Goal: Task Accomplishment & Management: Complete application form

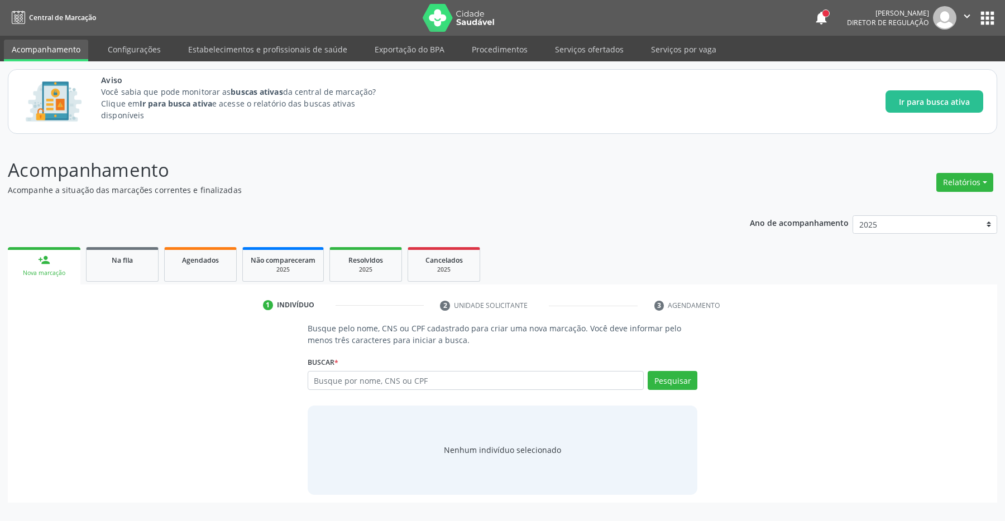
click at [352, 383] on input "text" at bounding box center [476, 380] width 337 height 19
type input "70030045522940"
click at [680, 387] on button "Pesquisar" at bounding box center [672, 380] width 50 height 19
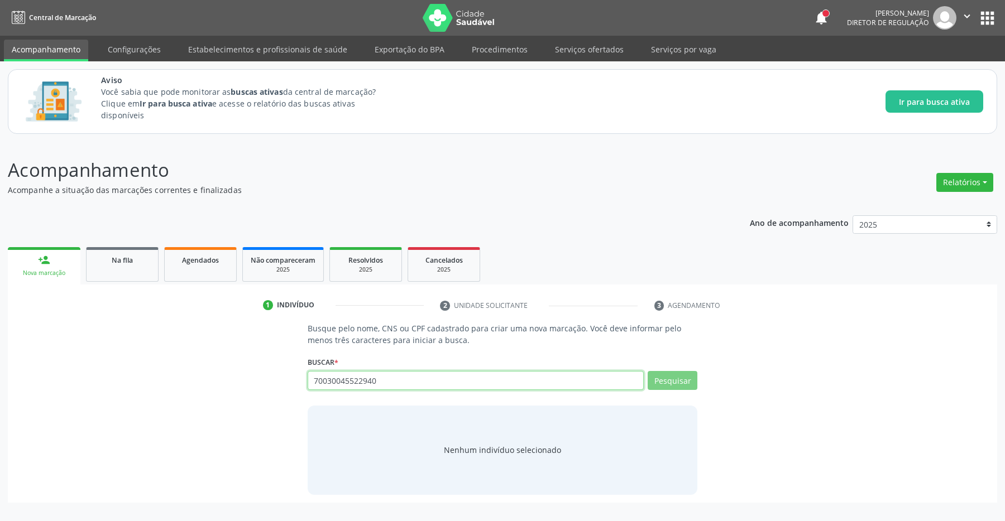
drag, startPoint x: 392, startPoint y: 387, endPoint x: 287, endPoint y: 359, distance: 108.6
click at [308, 387] on input "70030045522940" at bounding box center [476, 380] width 337 height 19
type input "700"
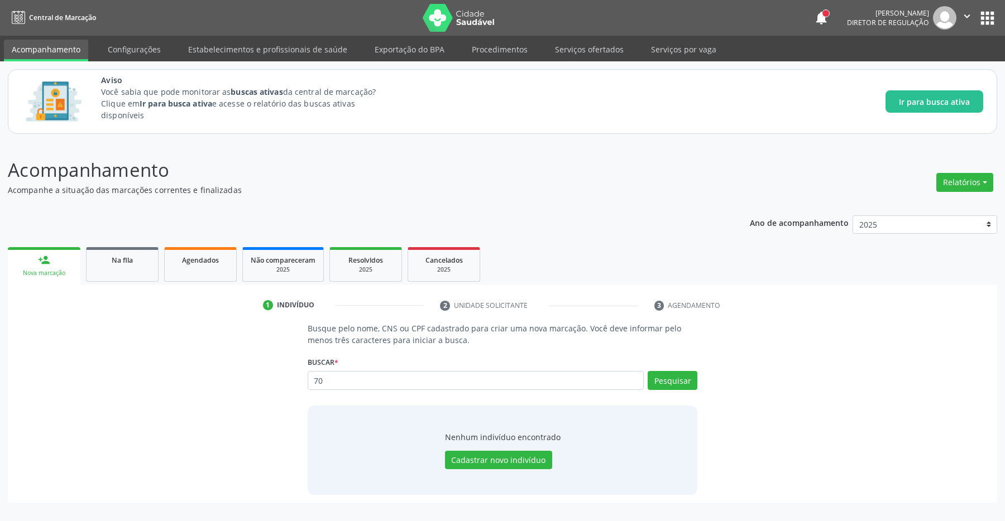
type input "7"
type input "700300455622940"
click at [681, 376] on button "Pesquisar" at bounding box center [672, 380] width 50 height 19
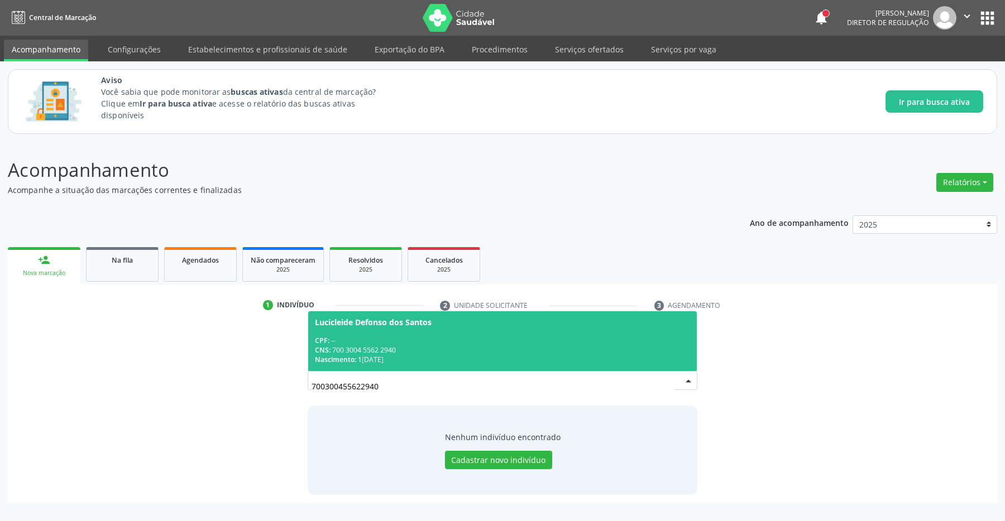
click at [405, 328] on span "Lucicleide Defonso dos Santos CPF: -- CNS: 700 3004 5562 2940 Nascimento: [DATE]" at bounding box center [502, 341] width 389 height 60
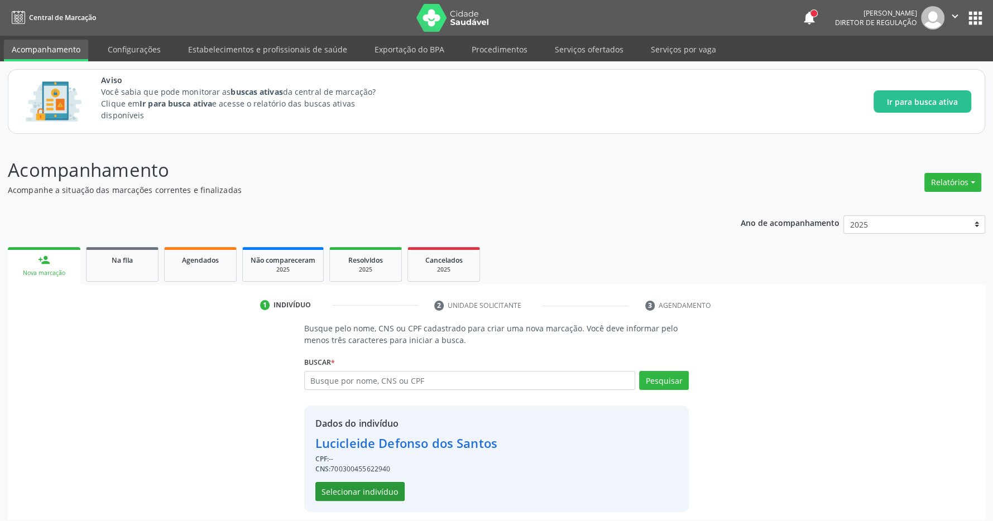
scroll to position [7, 0]
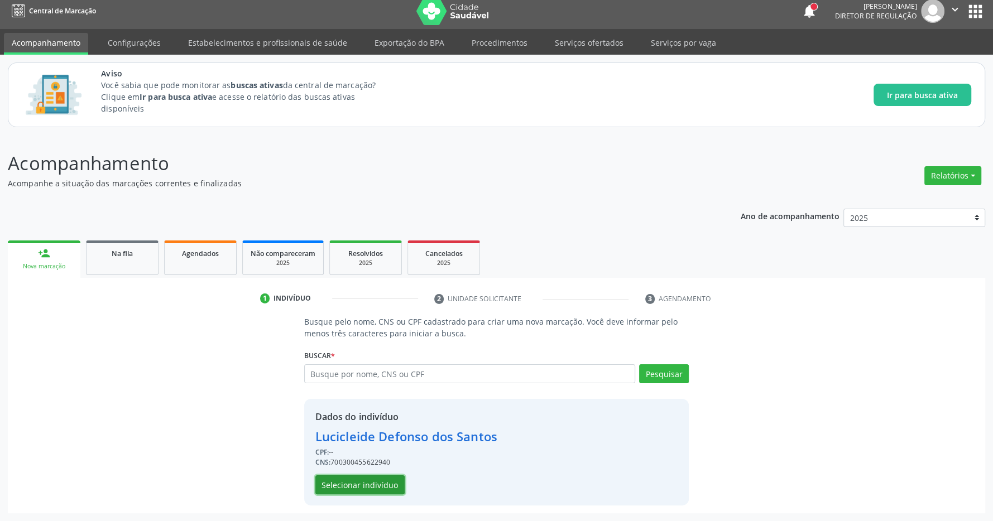
click at [376, 479] on button "Selecionar indivíduo" at bounding box center [359, 485] width 89 height 19
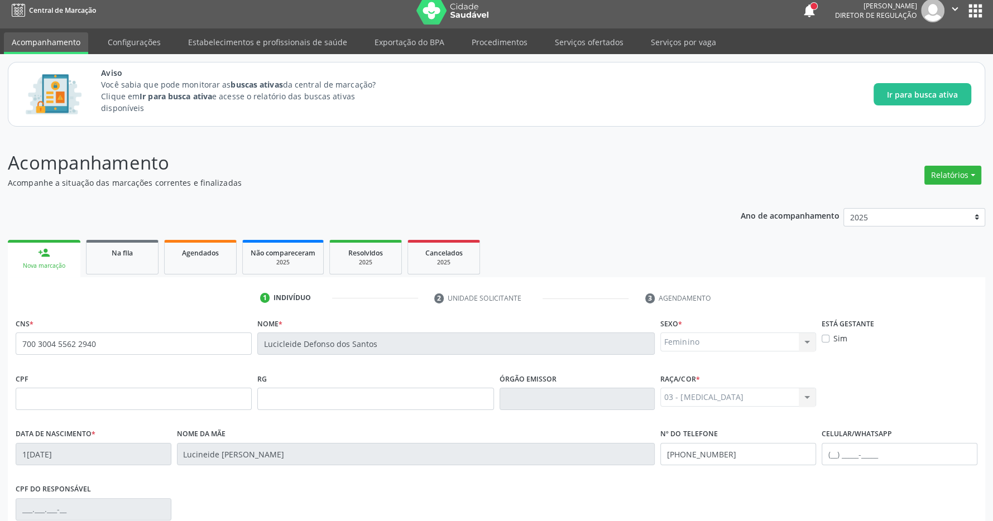
scroll to position [165, 0]
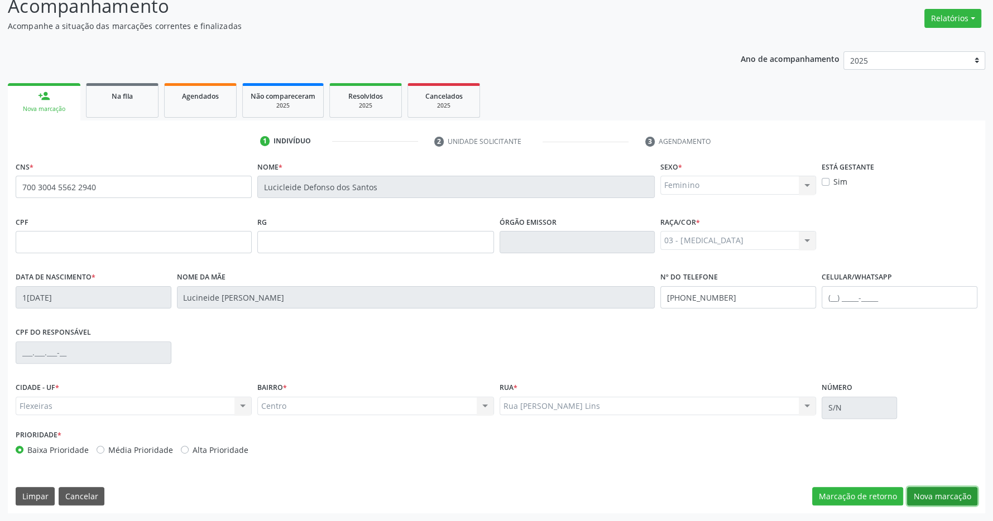
click at [944, 491] on button "Nova marcação" at bounding box center [942, 496] width 70 height 19
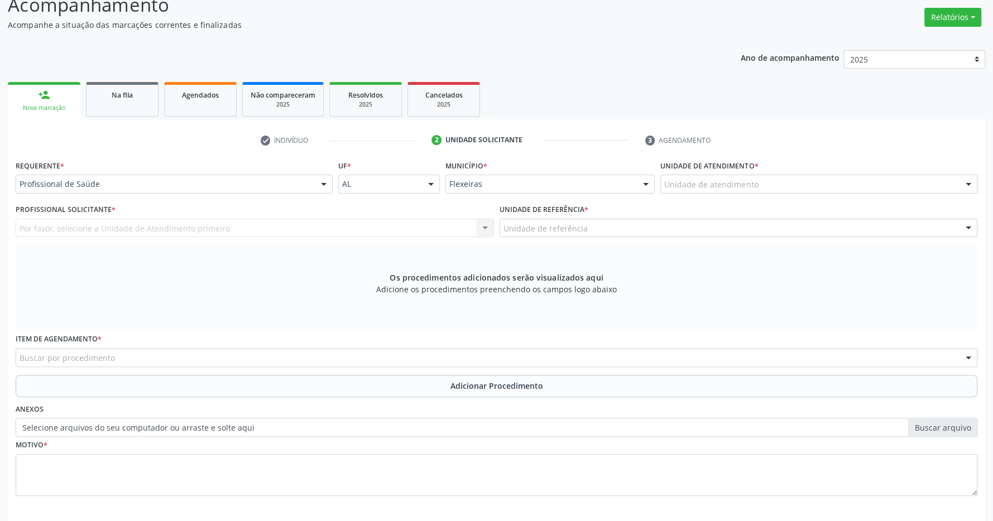
scroll to position [215, 0]
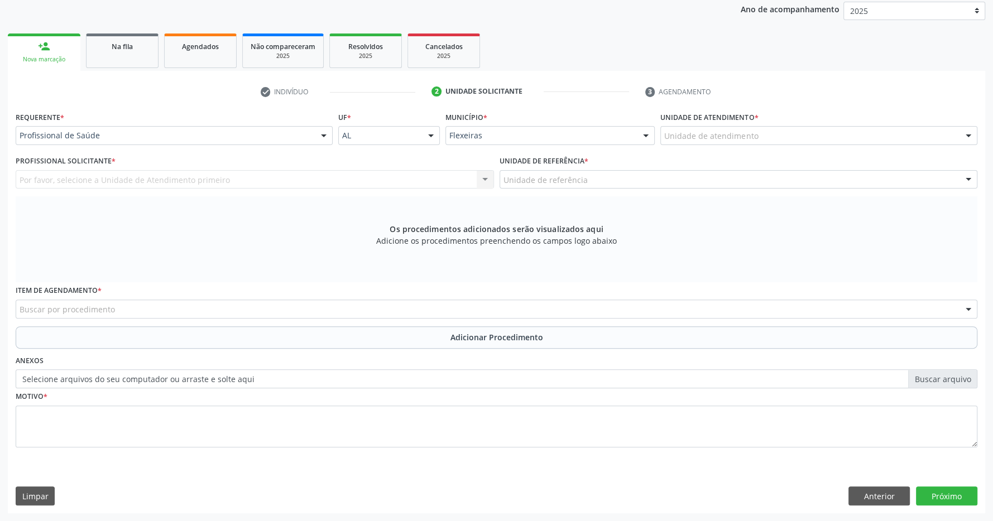
click at [794, 136] on div "Unidade de atendimento" at bounding box center [818, 135] width 317 height 19
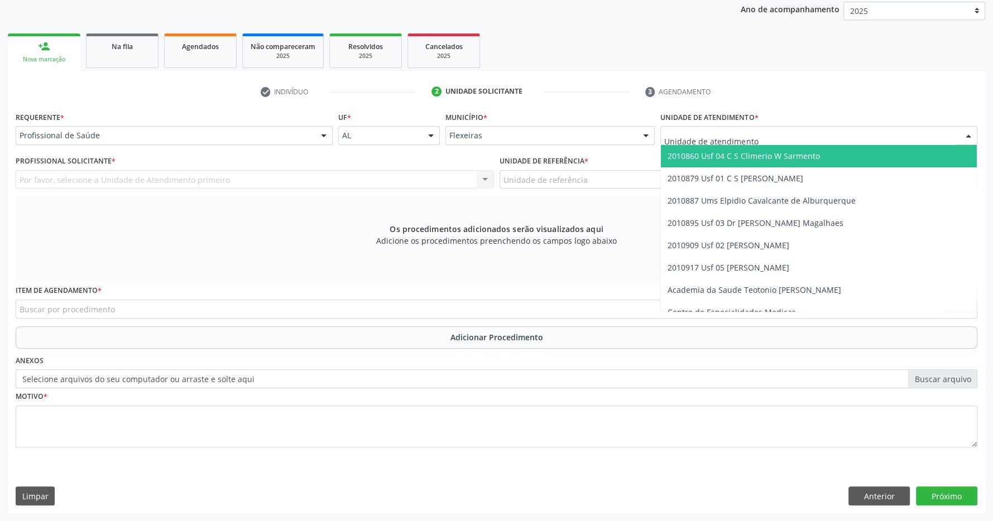
click at [793, 159] on span "2010860 Usf 04 C S Climerio W Sarmento" at bounding box center [744, 156] width 152 height 11
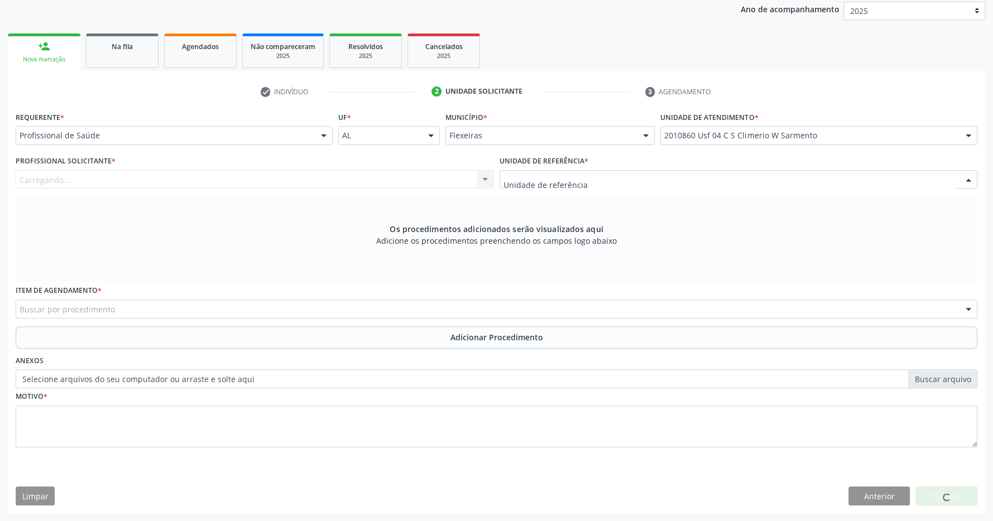
click at [784, 182] on div at bounding box center [739, 179] width 478 height 19
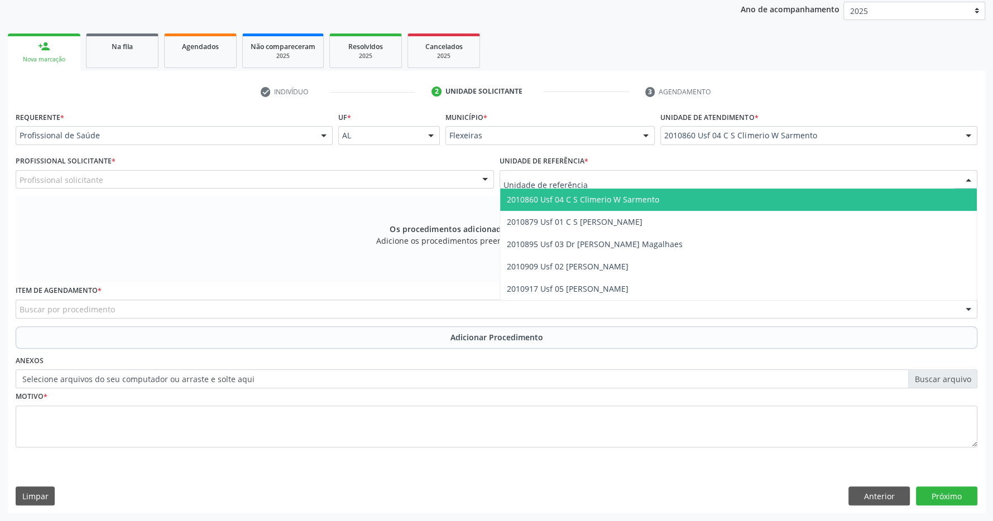
click at [767, 198] on span "2010860 Usf 04 C S Climerio W Sarmento" at bounding box center [738, 200] width 477 height 22
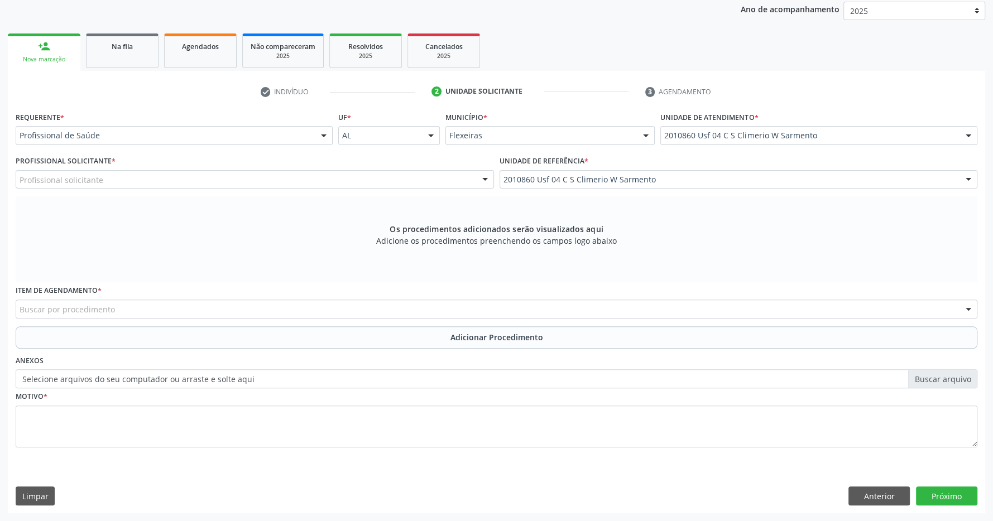
click at [351, 187] on div "Profissional solicitante" at bounding box center [255, 179] width 478 height 19
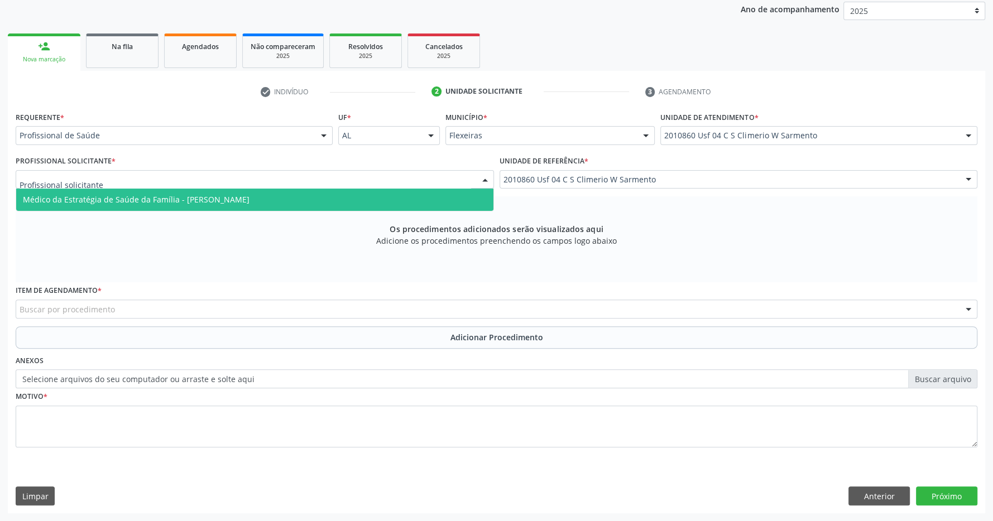
click at [332, 201] on span "Médico da Estratégia de Saúde da Família - [PERSON_NAME]" at bounding box center [254, 200] width 477 height 22
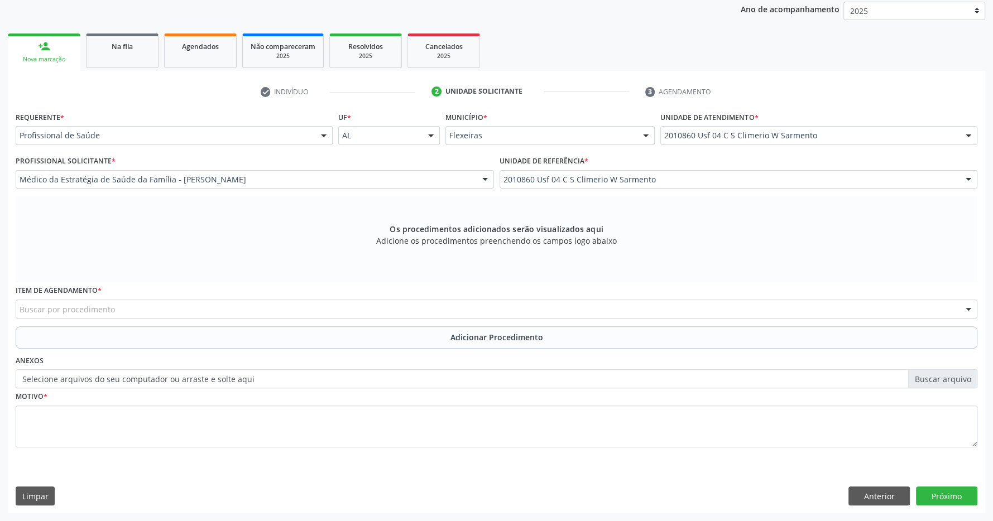
click at [248, 314] on div "Buscar por procedimento" at bounding box center [497, 309] width 962 height 19
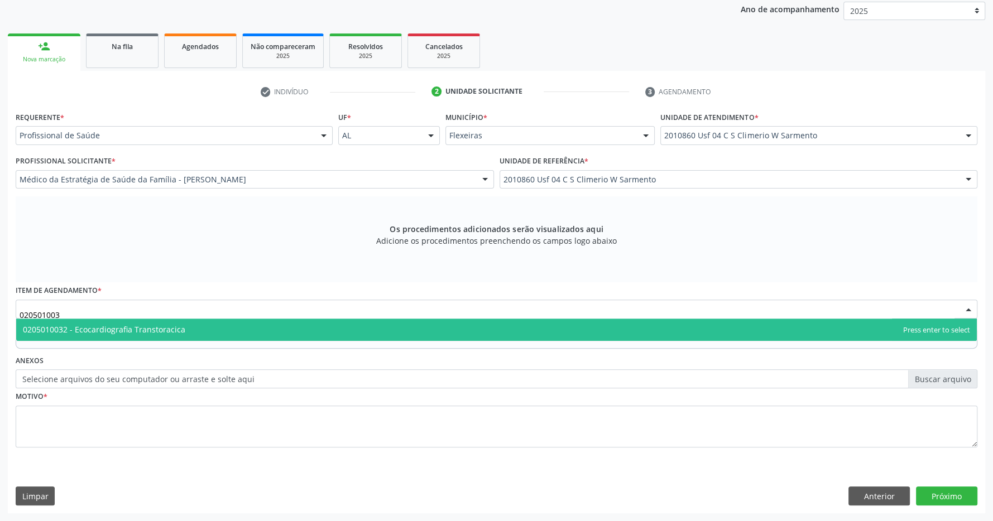
type input "0205010032"
click at [223, 324] on span "0205010032 - Ecocardiografia Transtoracica" at bounding box center [496, 330] width 961 height 22
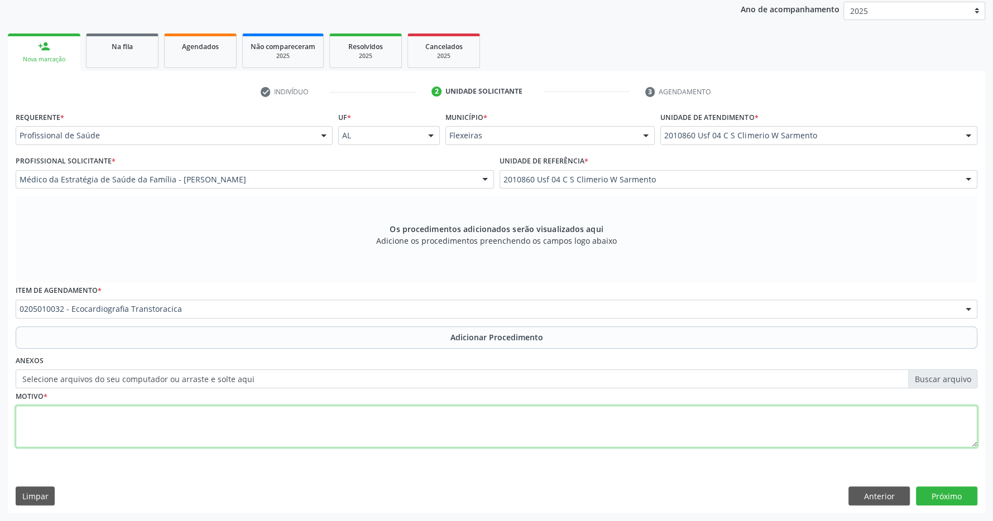
click at [228, 419] on textarea at bounding box center [497, 427] width 962 height 42
type textarea "has refere dispneia e palpitação aos esforços"
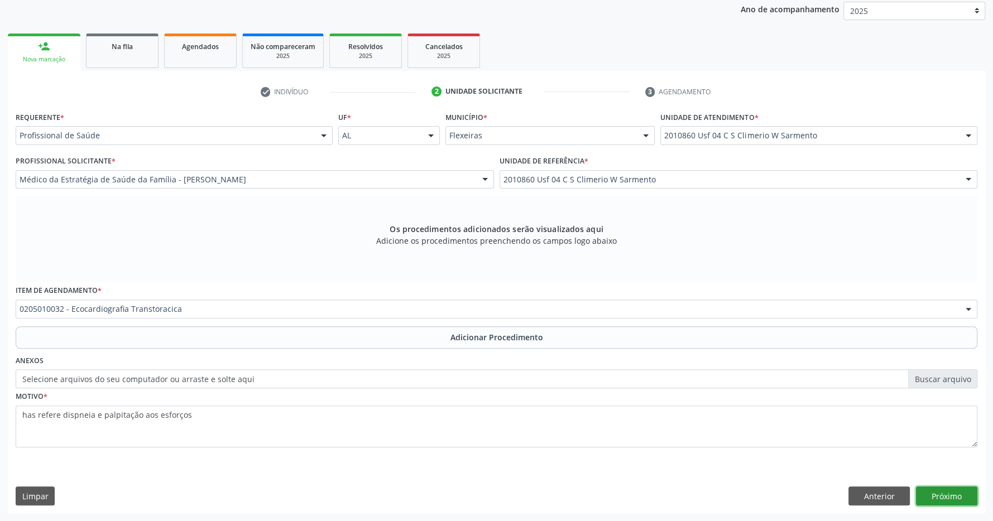
click at [952, 499] on button "Próximo" at bounding box center [946, 496] width 61 height 19
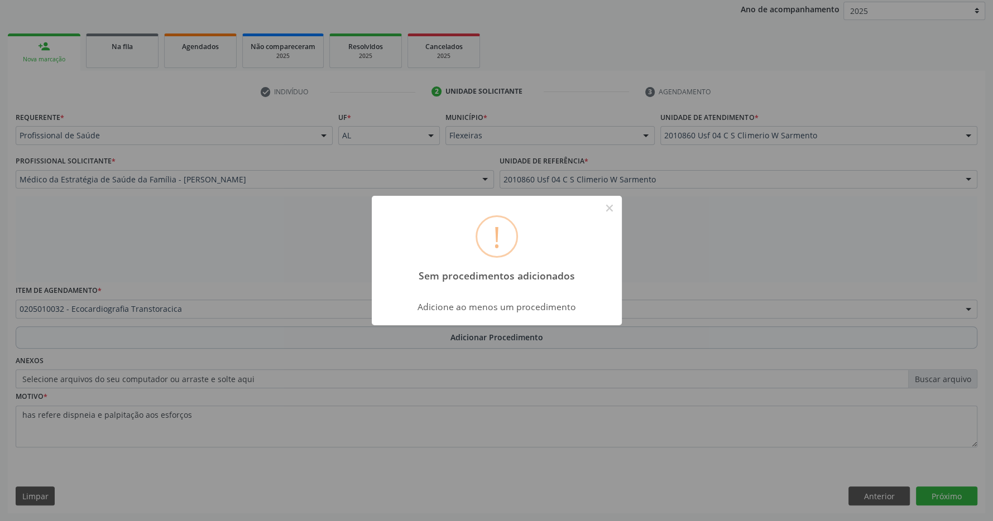
click at [201, 203] on div "! Sem procedimentos adicionados × Adicione ao menos um procedimento OK Cancel" at bounding box center [496, 260] width 993 height 521
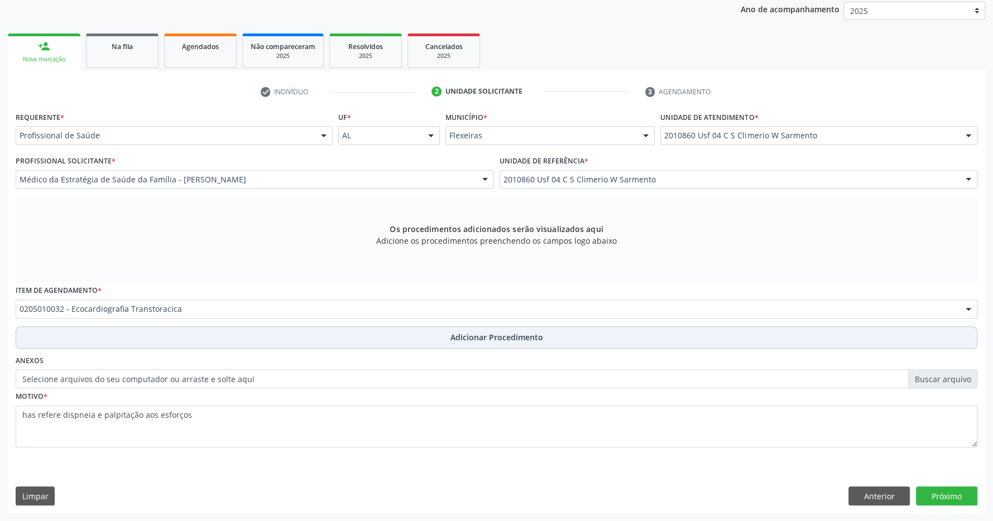
click at [429, 334] on button "Adicionar Procedimento" at bounding box center [497, 338] width 962 height 22
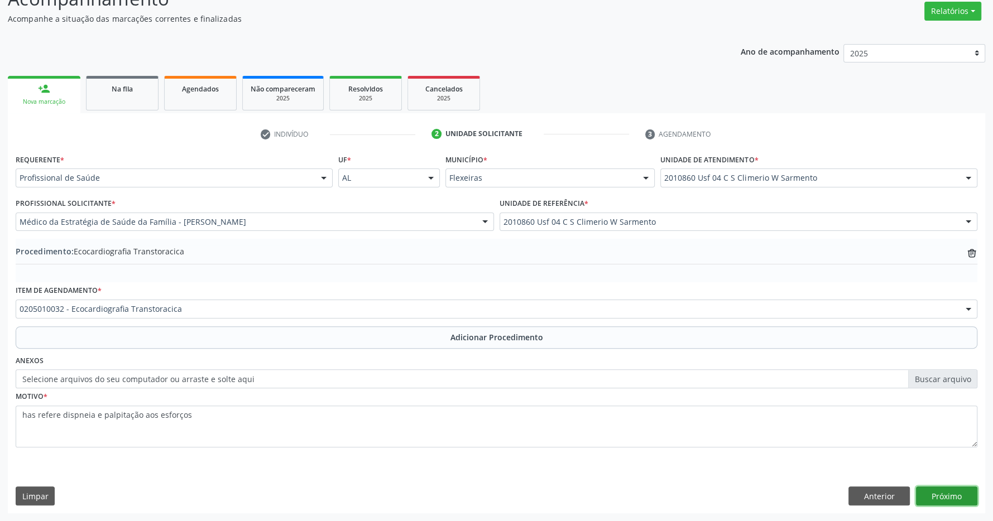
click at [965, 490] on button "Próximo" at bounding box center [946, 496] width 61 height 19
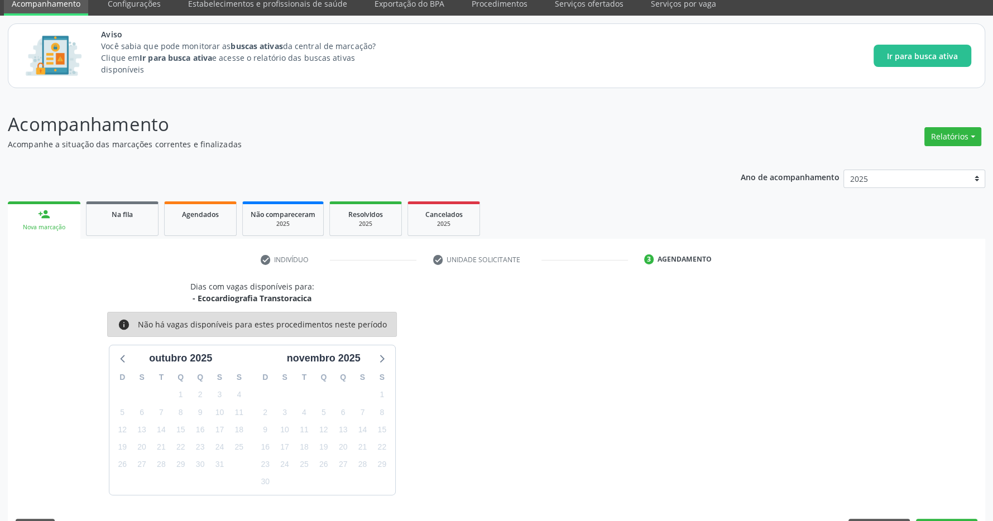
scroll to position [79, 0]
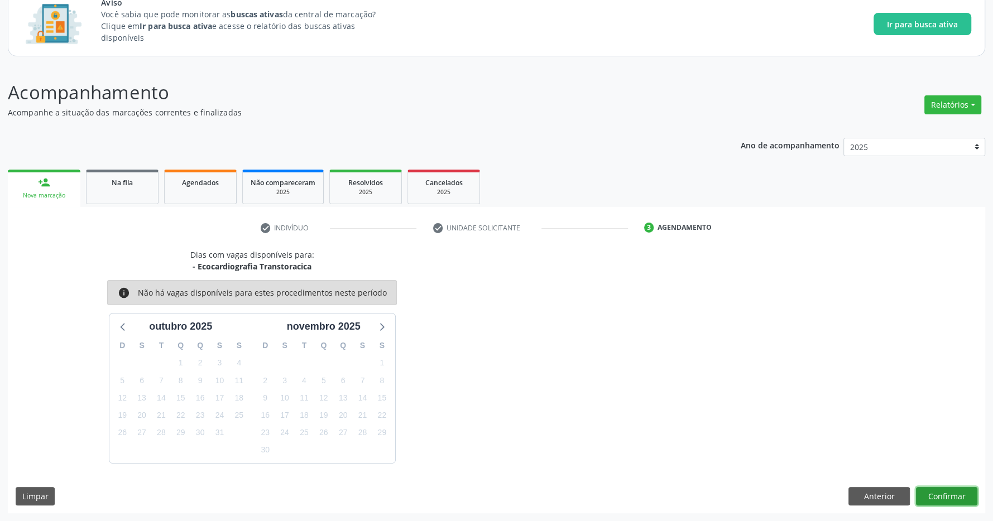
click at [957, 505] on button "Confirmar" at bounding box center [946, 496] width 61 height 19
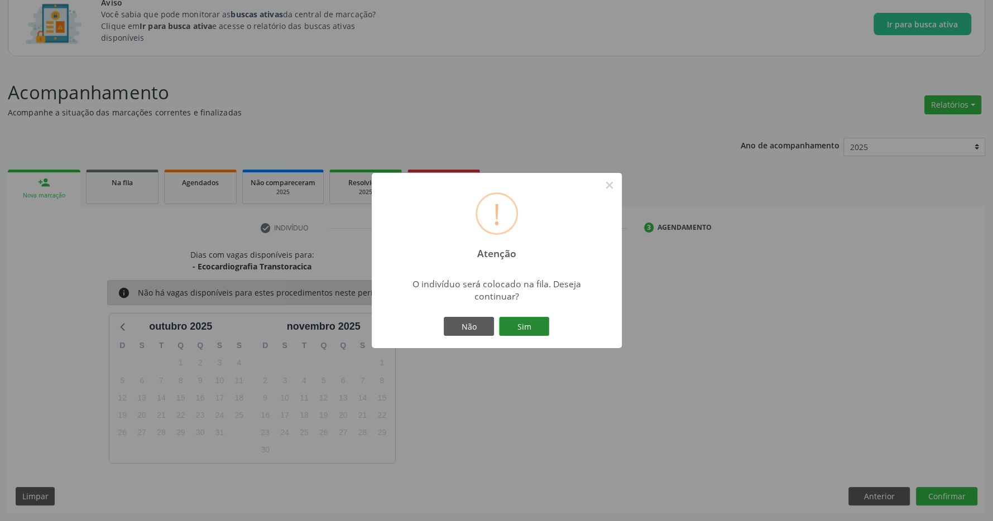
click at [522, 324] on button "Sim" at bounding box center [524, 326] width 50 height 19
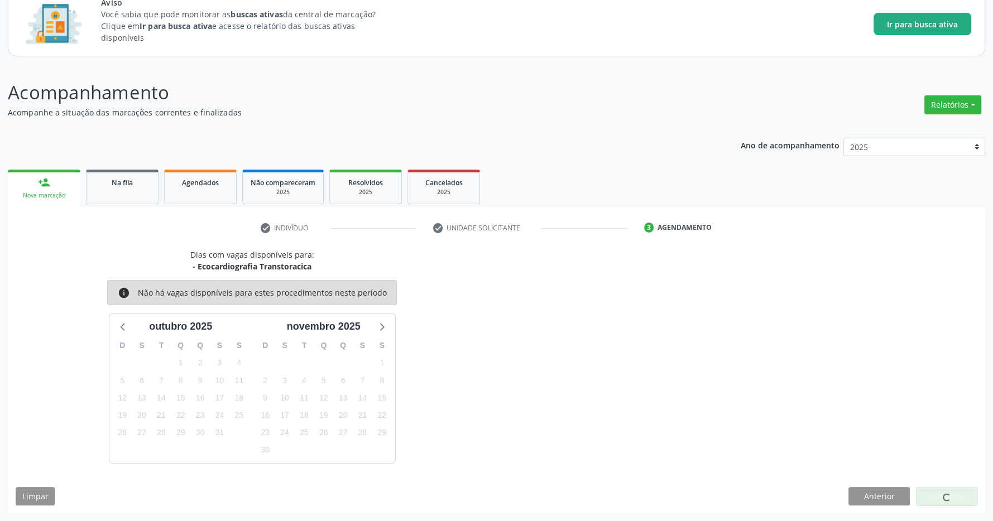
scroll to position [0, 0]
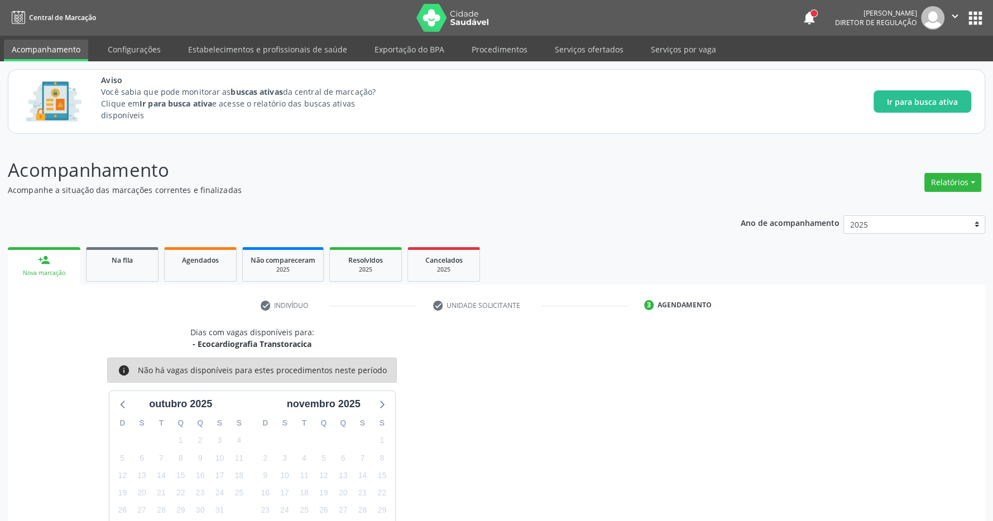
click at [978, 12] on button "apps" at bounding box center [976, 18] width 20 height 20
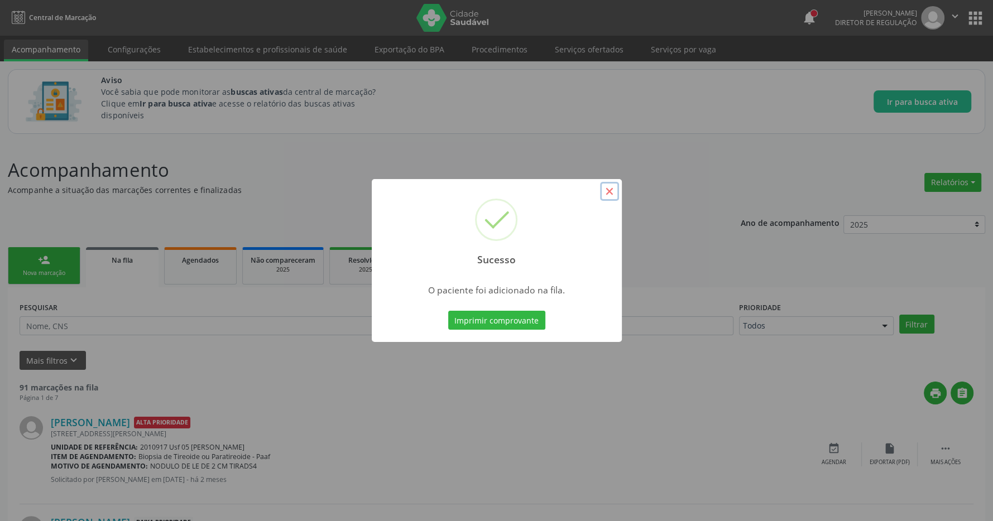
click at [613, 196] on button "×" at bounding box center [609, 191] width 19 height 19
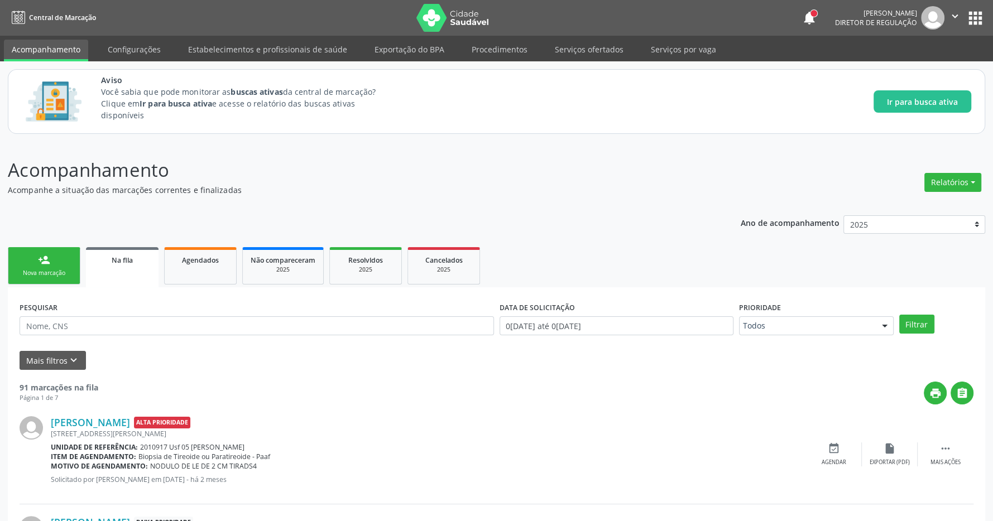
click at [982, 12] on button "apps" at bounding box center [976, 18] width 20 height 20
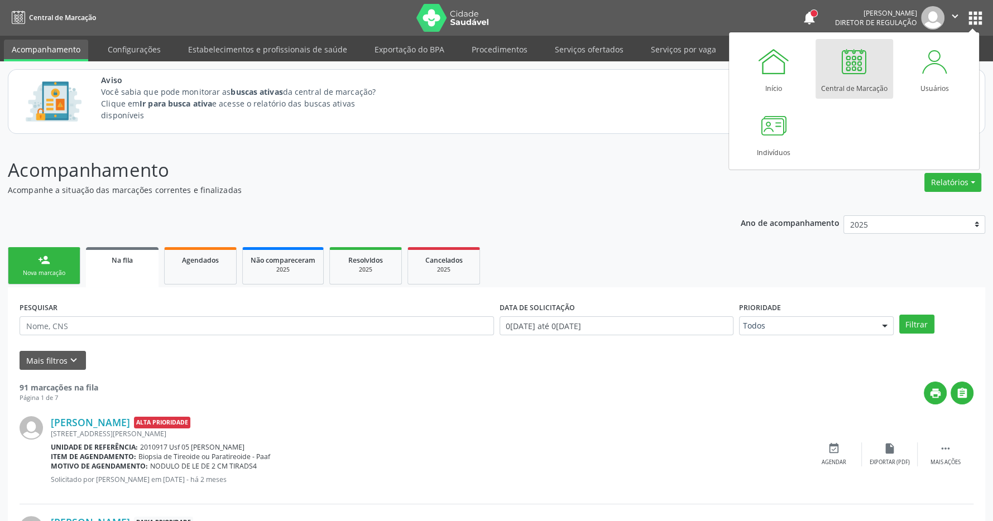
click at [856, 70] on div at bounding box center [853, 61] width 33 height 33
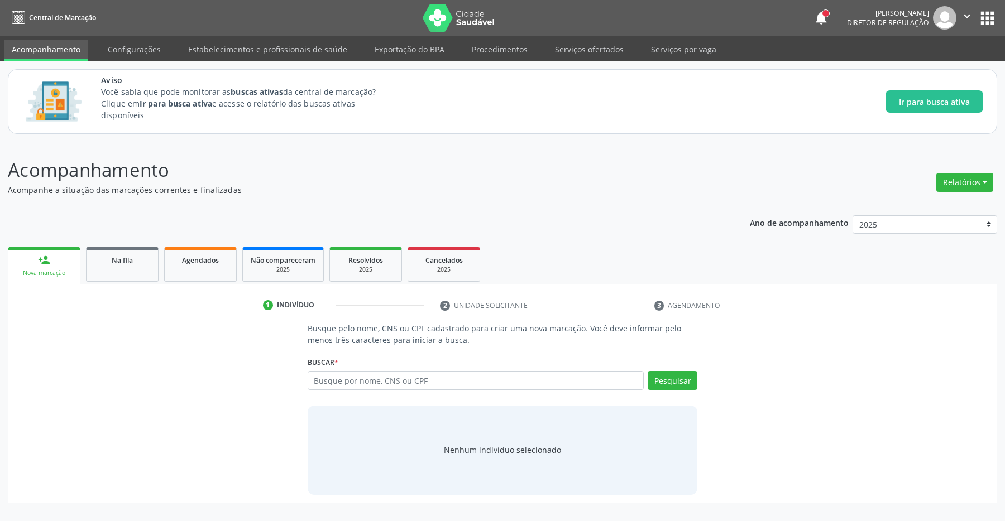
click at [364, 373] on input "text" at bounding box center [476, 380] width 337 height 19
click at [363, 378] on input "text" at bounding box center [476, 380] width 337 height 19
type input "708407226842765"
click at [685, 378] on button "Pesquisar" at bounding box center [672, 380] width 50 height 19
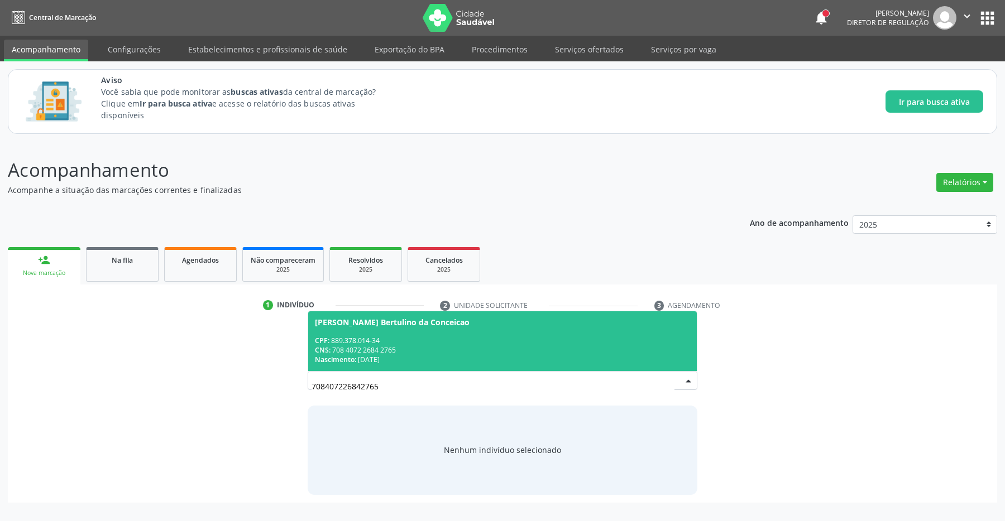
click at [435, 358] on div "Nascimento: 02/06/1970" at bounding box center [503, 359] width 376 height 9
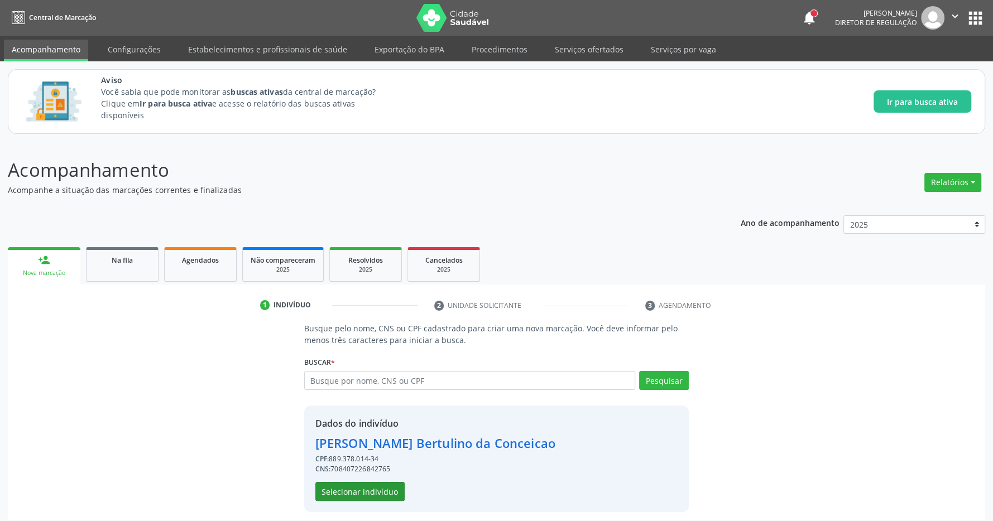
scroll to position [7, 0]
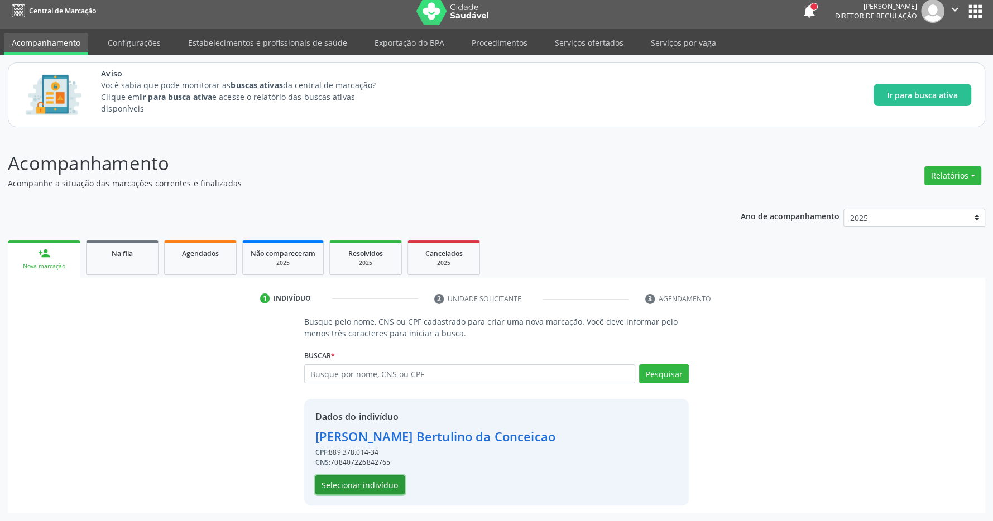
click at [363, 477] on button "Selecionar indivíduo" at bounding box center [359, 485] width 89 height 19
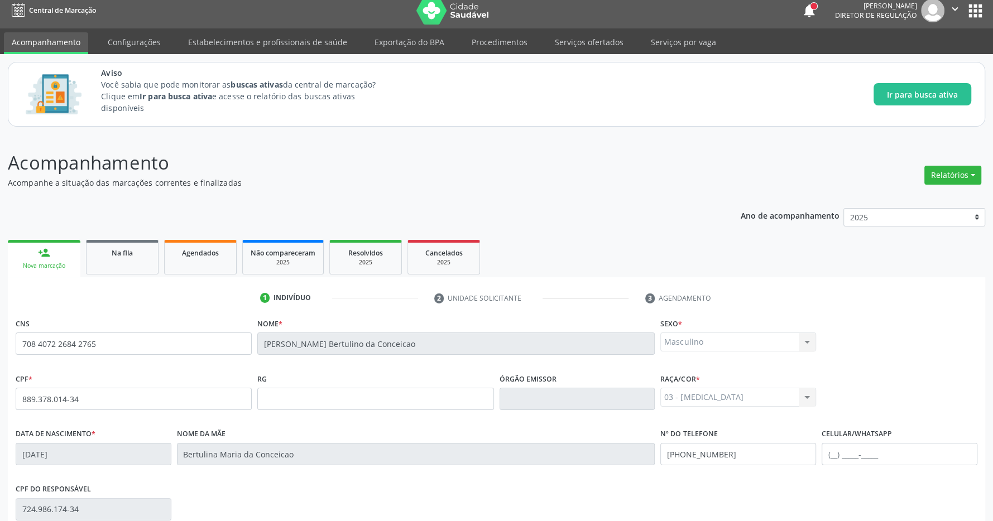
scroll to position [165, 0]
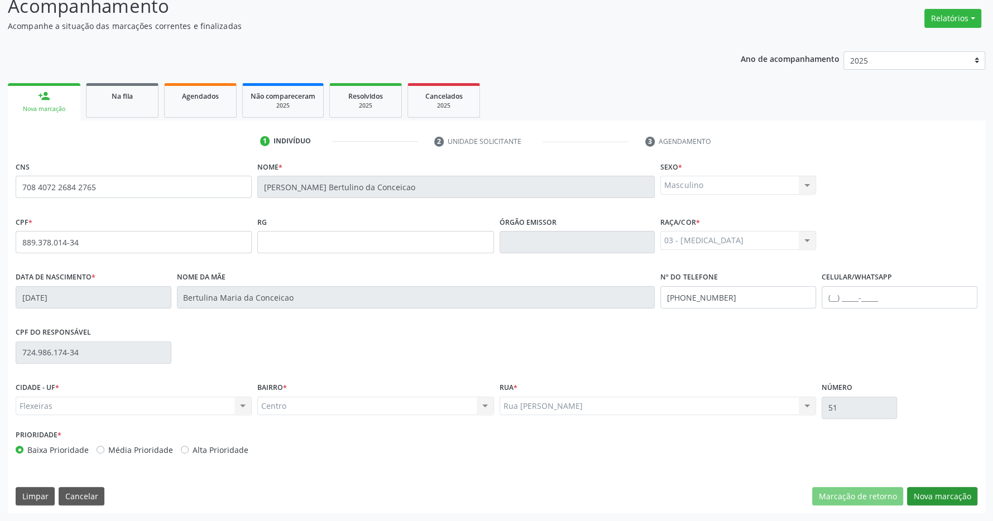
drag, startPoint x: 967, startPoint y: 483, endPoint x: 955, endPoint y: 492, distance: 15.2
click at [968, 483] on div "CNS 708 4072 2684 2765 Nome * Cicero Bertulino da Conceicao Sexo * Masculino Ma…" at bounding box center [496, 336] width 977 height 355
click at [954, 492] on button "Nova marcação" at bounding box center [942, 496] width 70 height 19
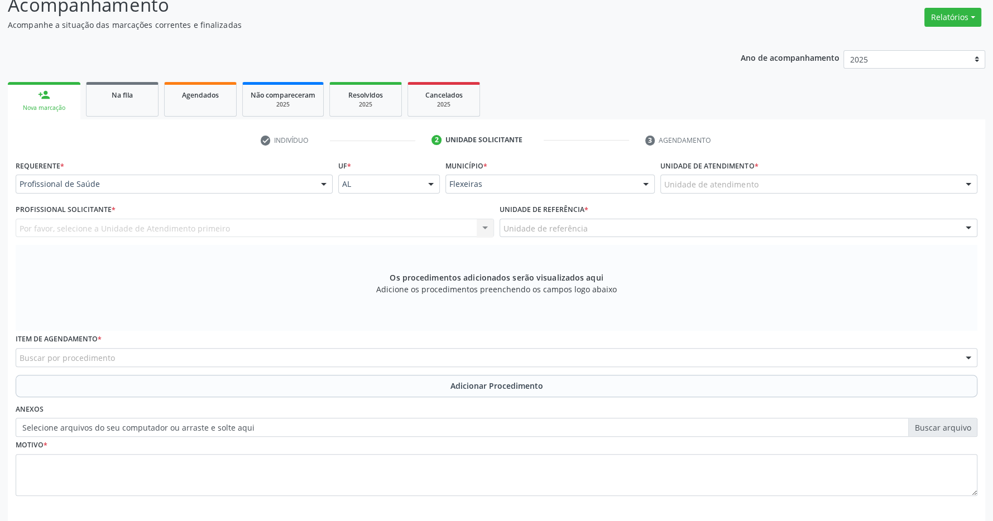
click at [779, 193] on div "Unidade de atendimento" at bounding box center [818, 184] width 317 height 19
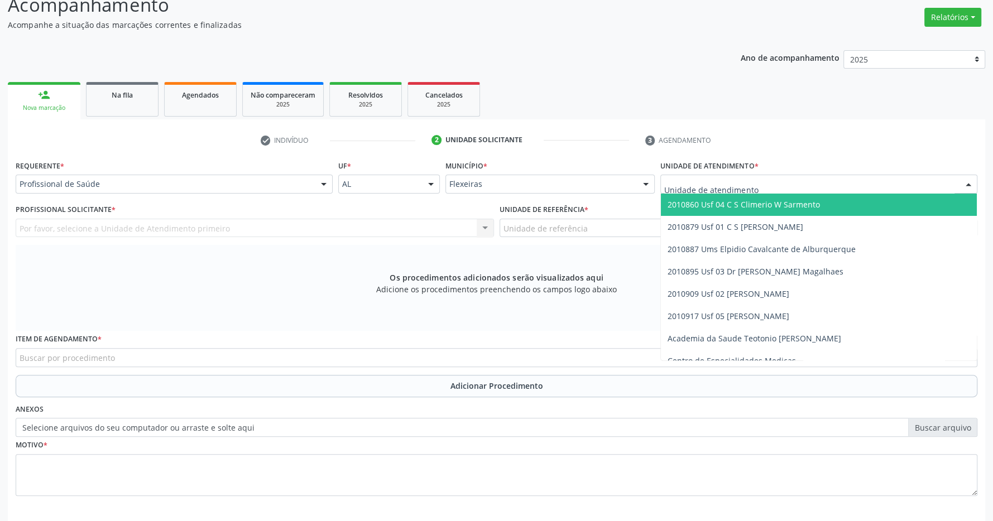
click at [774, 207] on span "2010860 Usf 04 C S Climerio W Sarmento" at bounding box center [744, 204] width 152 height 11
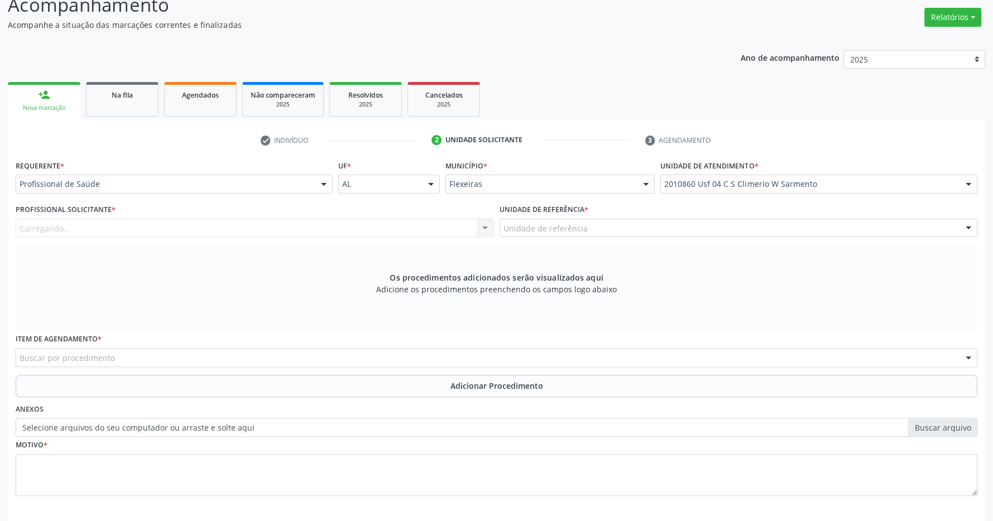
click at [767, 226] on div "Unidade de referência" at bounding box center [739, 228] width 478 height 19
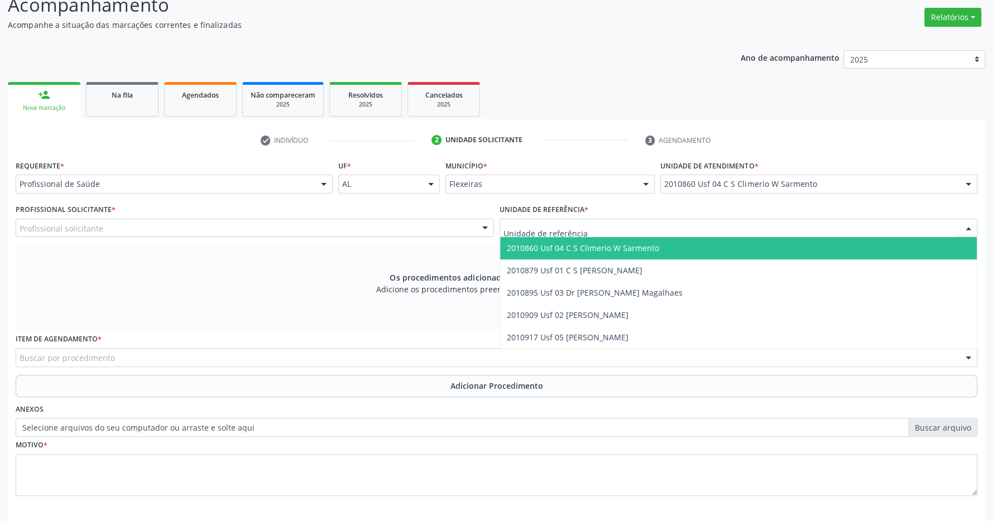
click at [757, 245] on span "2010860 Usf 04 C S Climerio W Sarmento" at bounding box center [738, 248] width 477 height 22
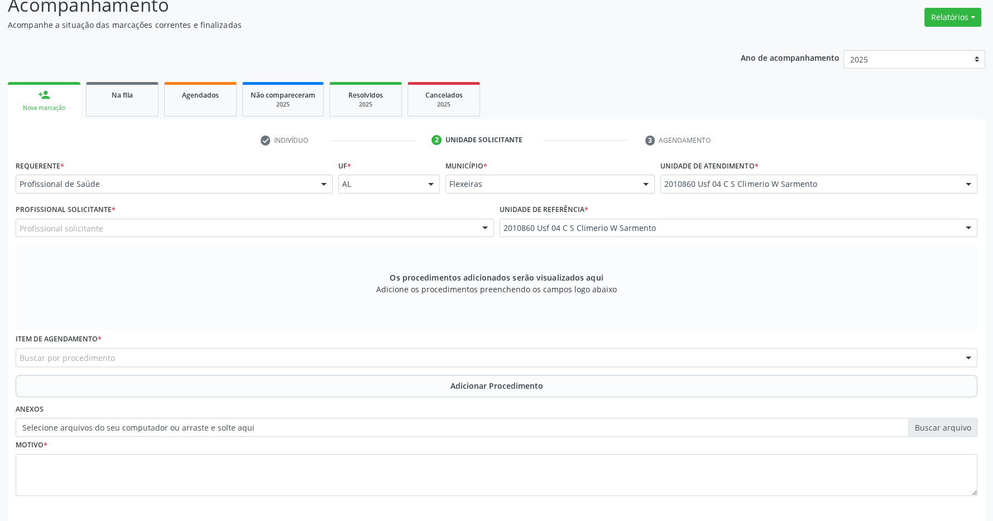
click at [322, 232] on div "Profissional solicitante" at bounding box center [255, 228] width 478 height 19
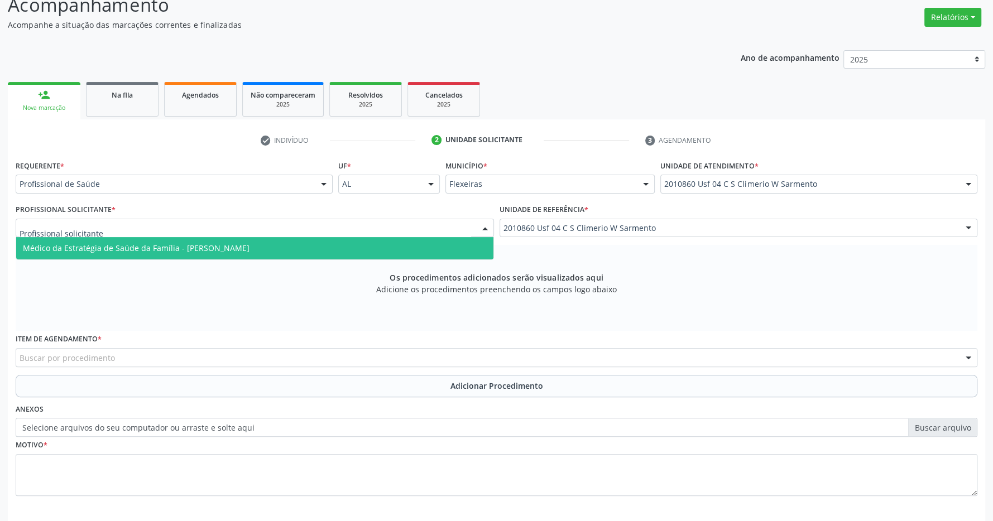
click at [318, 248] on span "Médico da Estratégia de Saúde da Família - [PERSON_NAME]" at bounding box center [254, 248] width 477 height 22
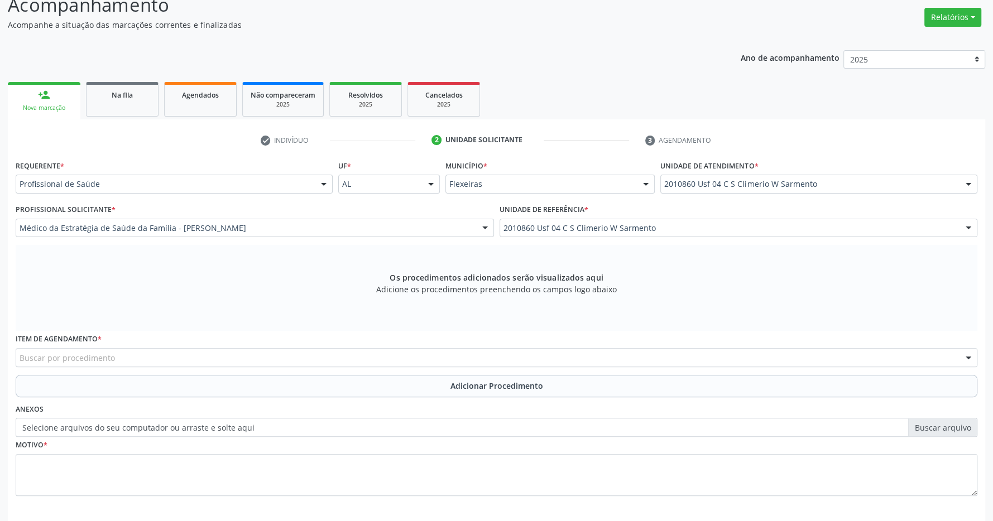
click at [220, 360] on div "Buscar por procedimento" at bounding box center [497, 357] width 962 height 19
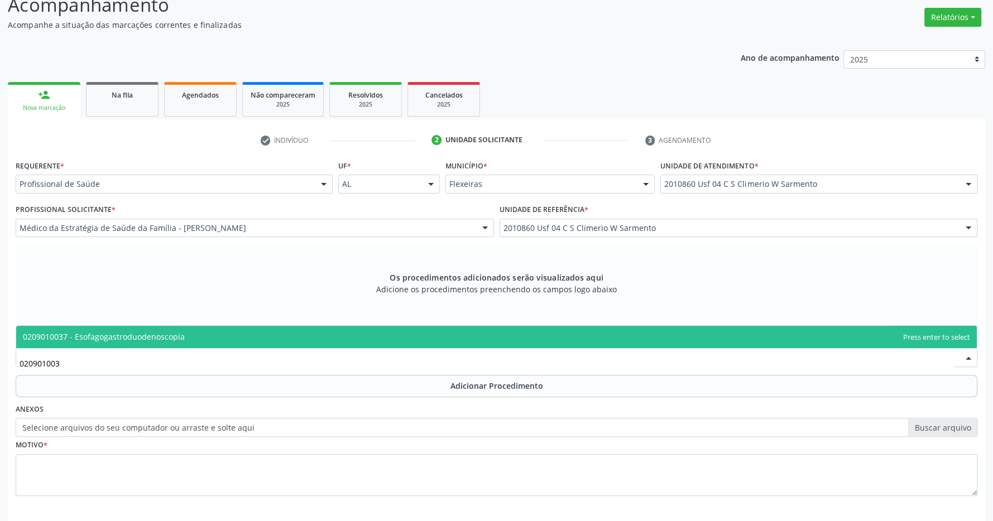
type input "0209010037"
click at [251, 332] on span "0209010037 - Esofagogastroduodenoscopia" at bounding box center [496, 337] width 961 height 22
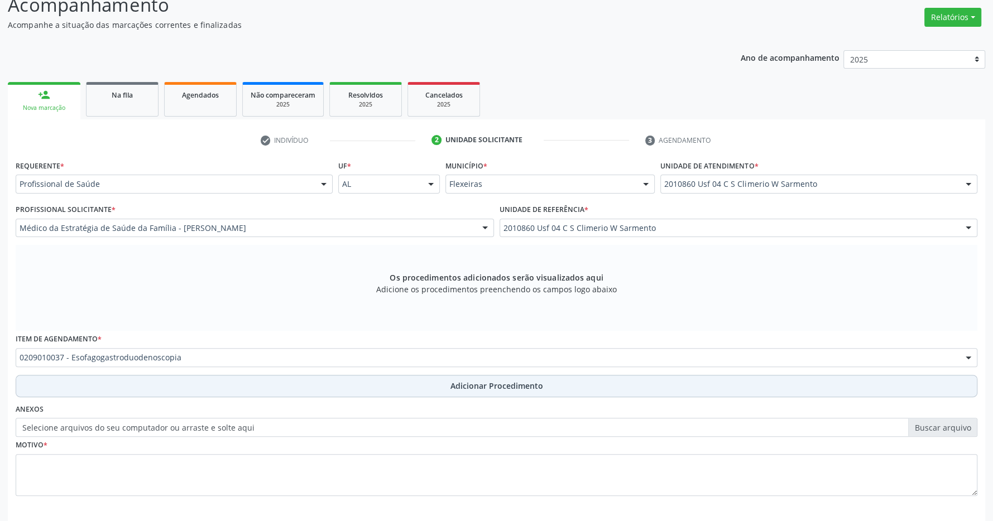
click at [476, 385] on span "Adicionar Procedimento" at bounding box center [496, 386] width 93 height 12
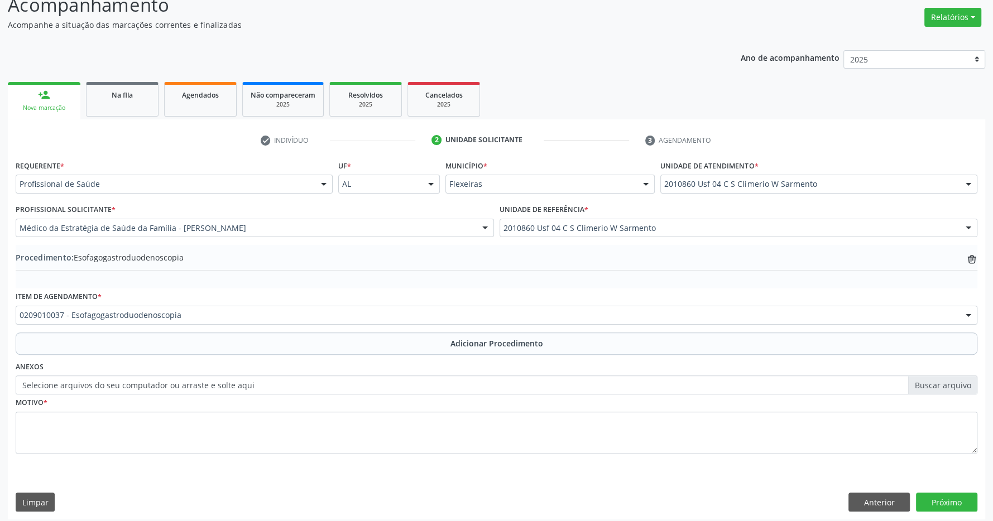
scroll to position [1, 0]
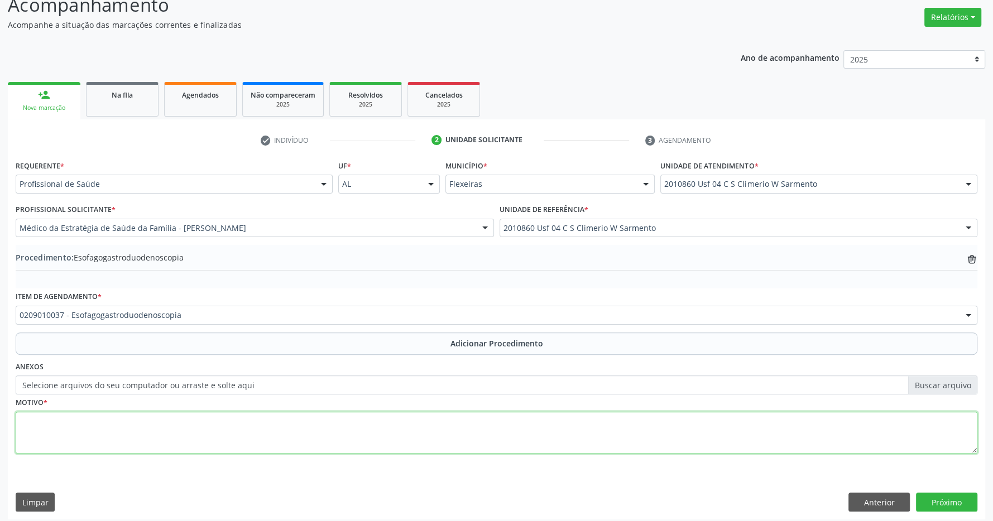
click at [295, 430] on textarea at bounding box center [497, 433] width 962 height 42
click at [78, 421] on textarea "hipertensão potal" at bounding box center [497, 433] width 962 height 42
type textarea "hipertensão portal"
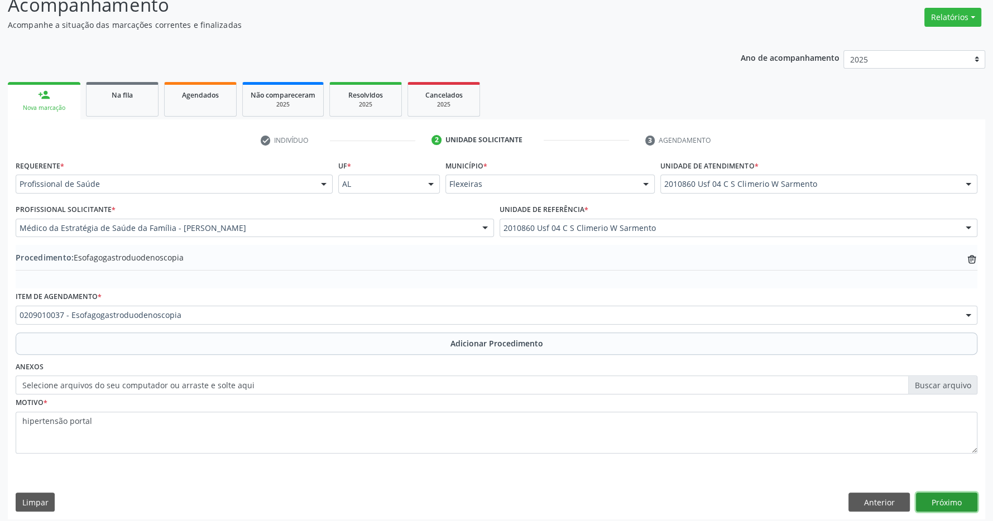
click at [953, 498] on button "Próximo" at bounding box center [946, 502] width 61 height 19
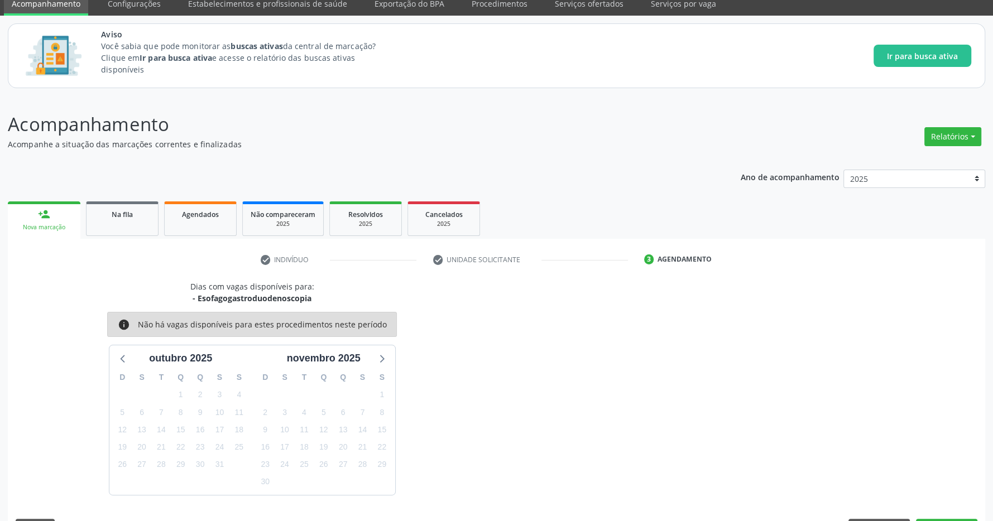
scroll to position [79, 0]
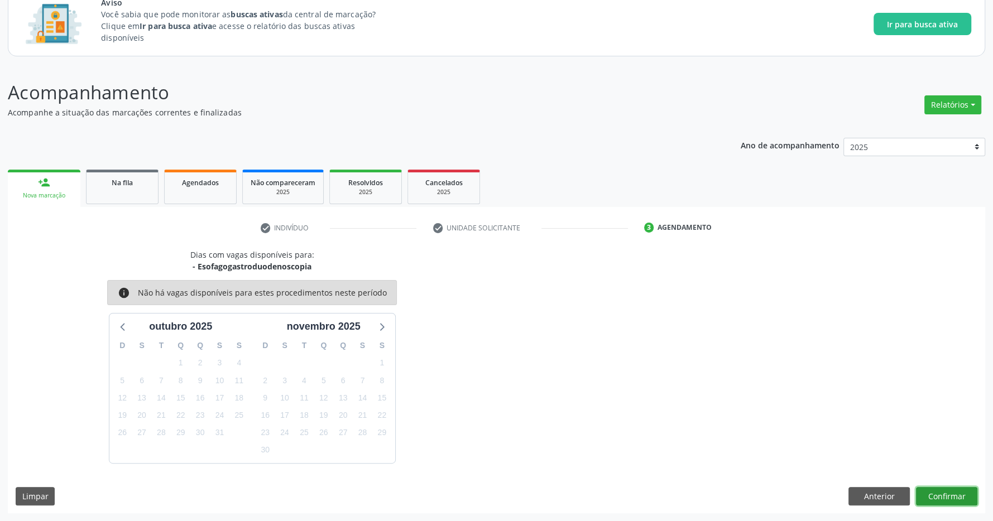
click at [941, 493] on button "Confirmar" at bounding box center [946, 496] width 61 height 19
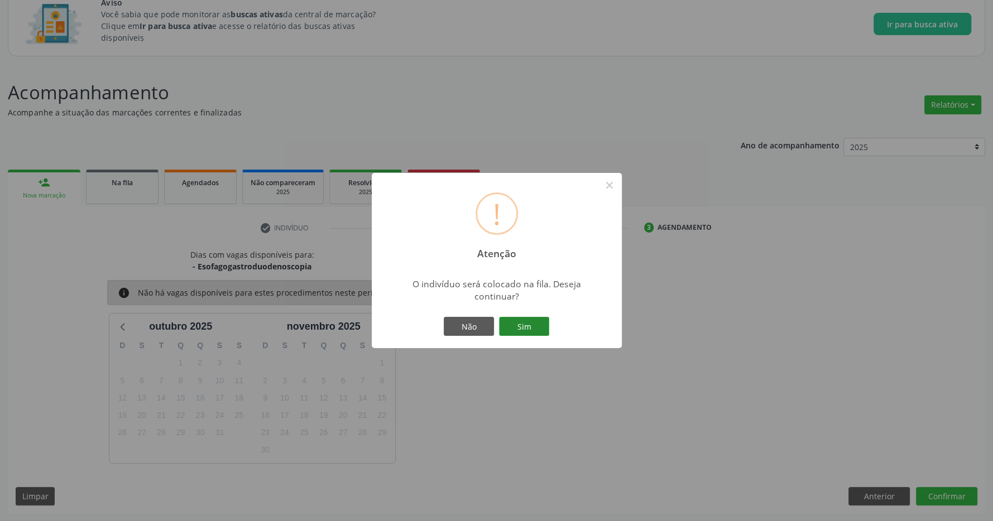
click at [530, 325] on button "Sim" at bounding box center [524, 326] width 50 height 19
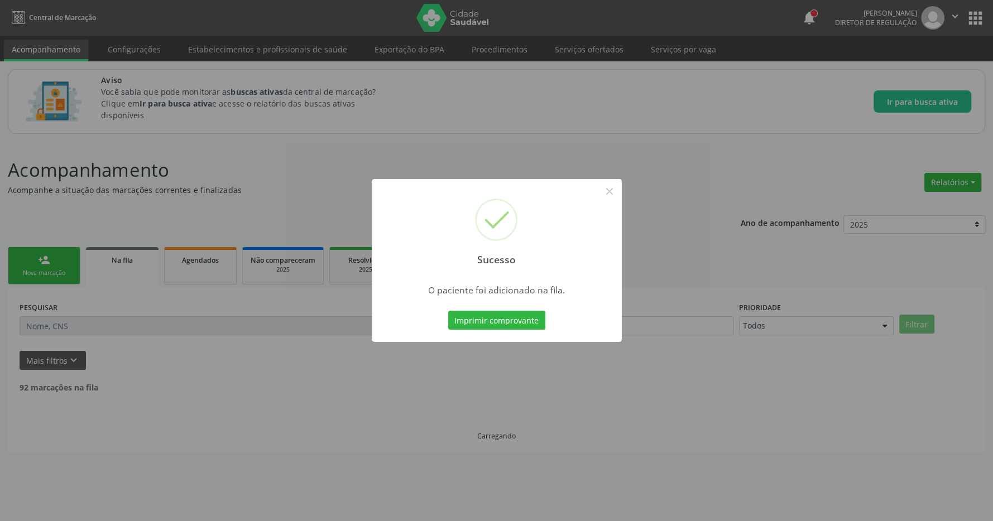
scroll to position [0, 0]
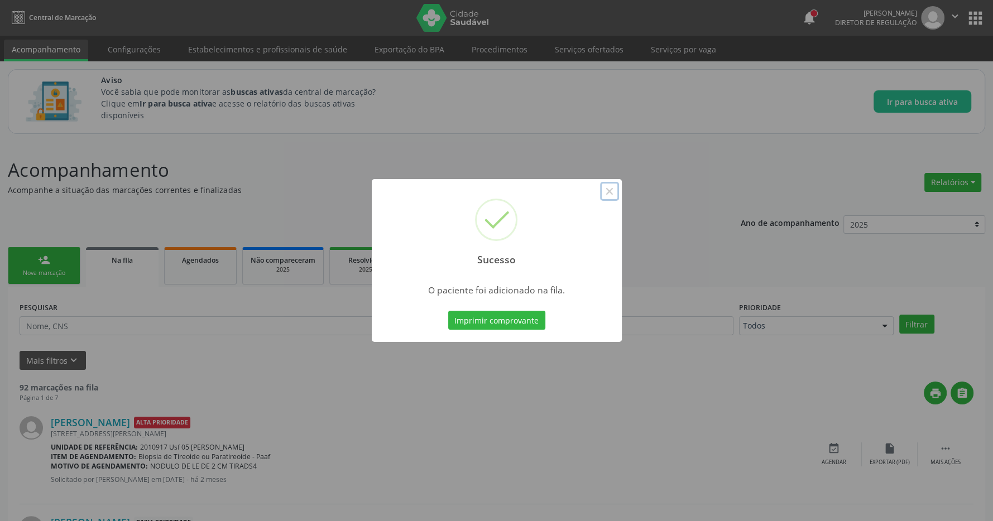
click at [602, 186] on button "×" at bounding box center [609, 191] width 19 height 19
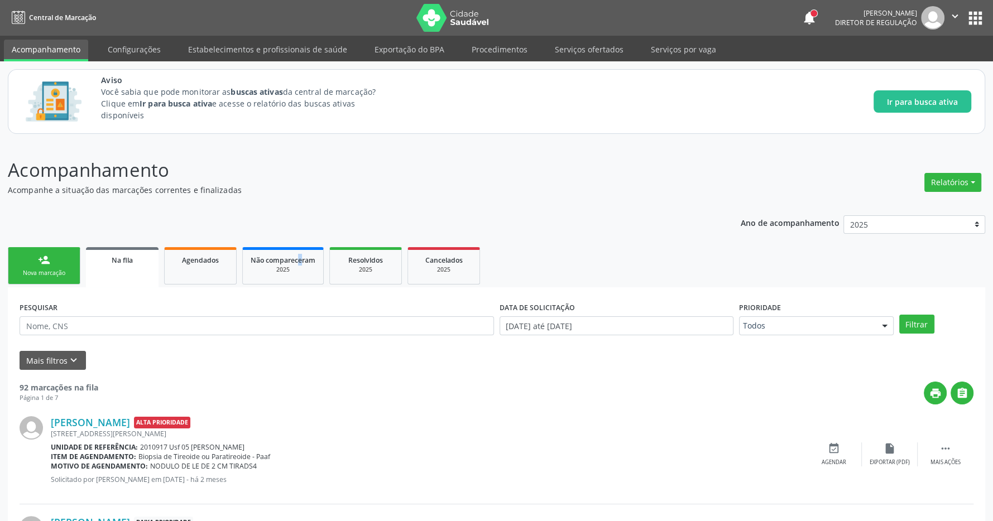
click at [428, 13] on img at bounding box center [452, 18] width 73 height 28
